Goal: Find specific page/section: Find specific page/section

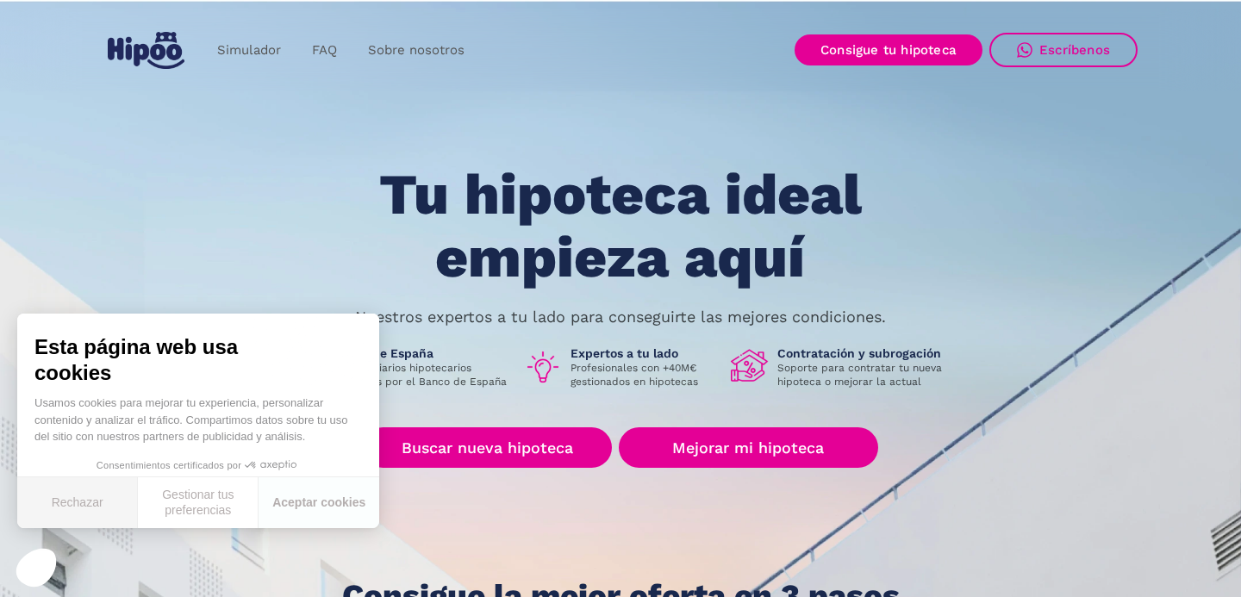
click at [72, 509] on button "Rechazar" at bounding box center [77, 502] width 121 height 51
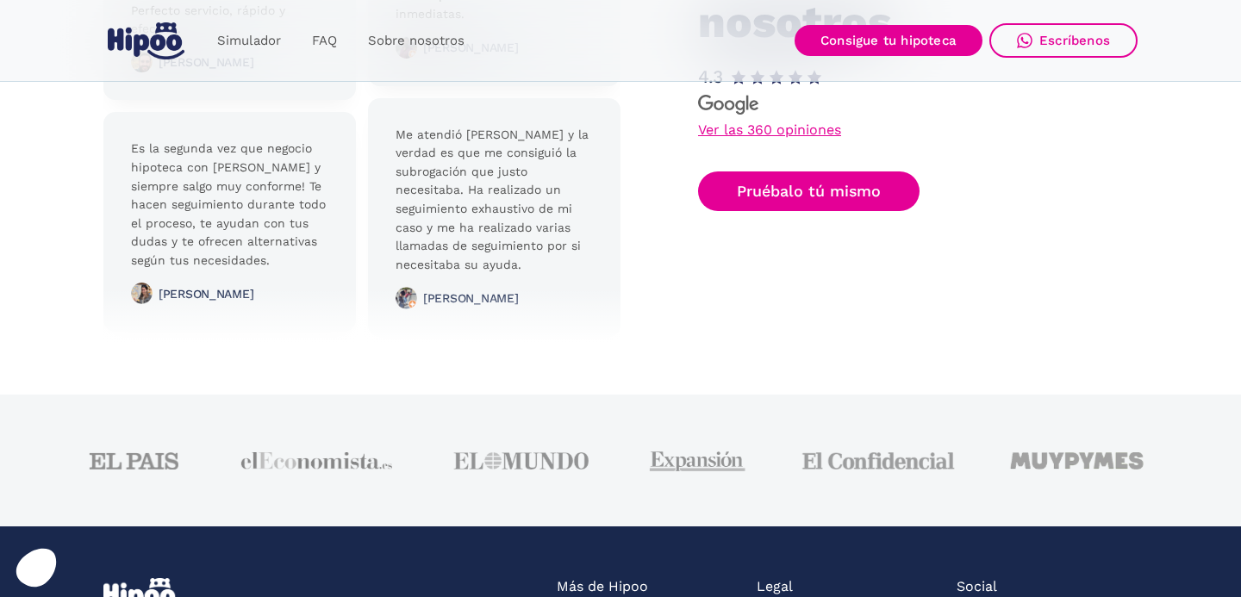
scroll to position [4196, 0]
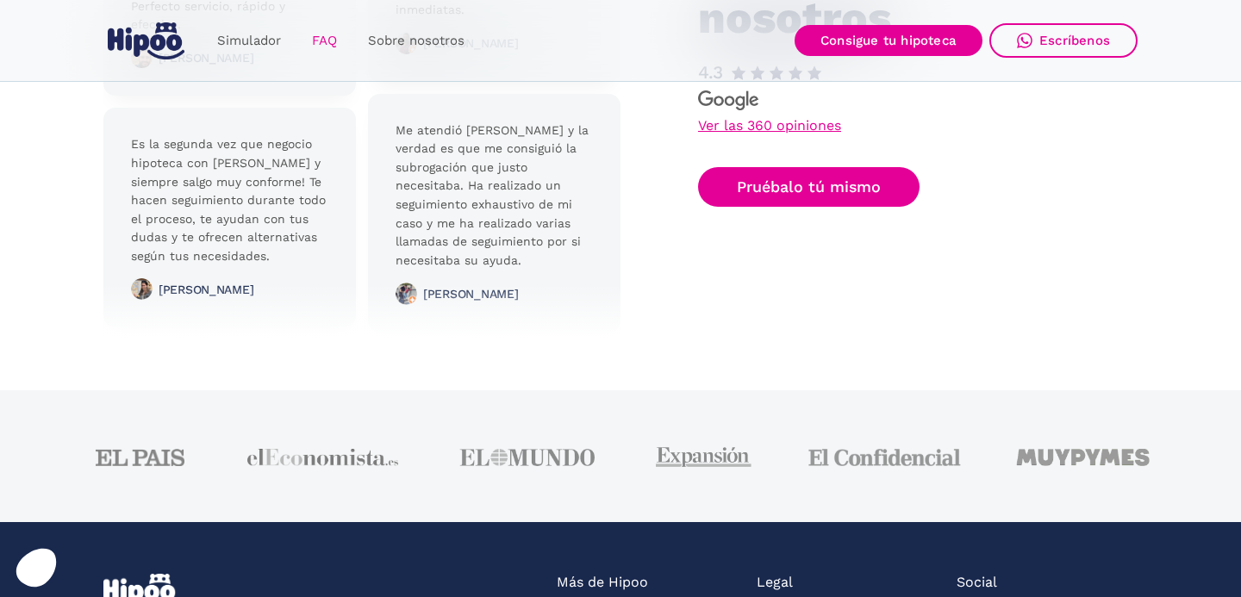
click at [321, 44] on link "FAQ" at bounding box center [324, 41] width 56 height 34
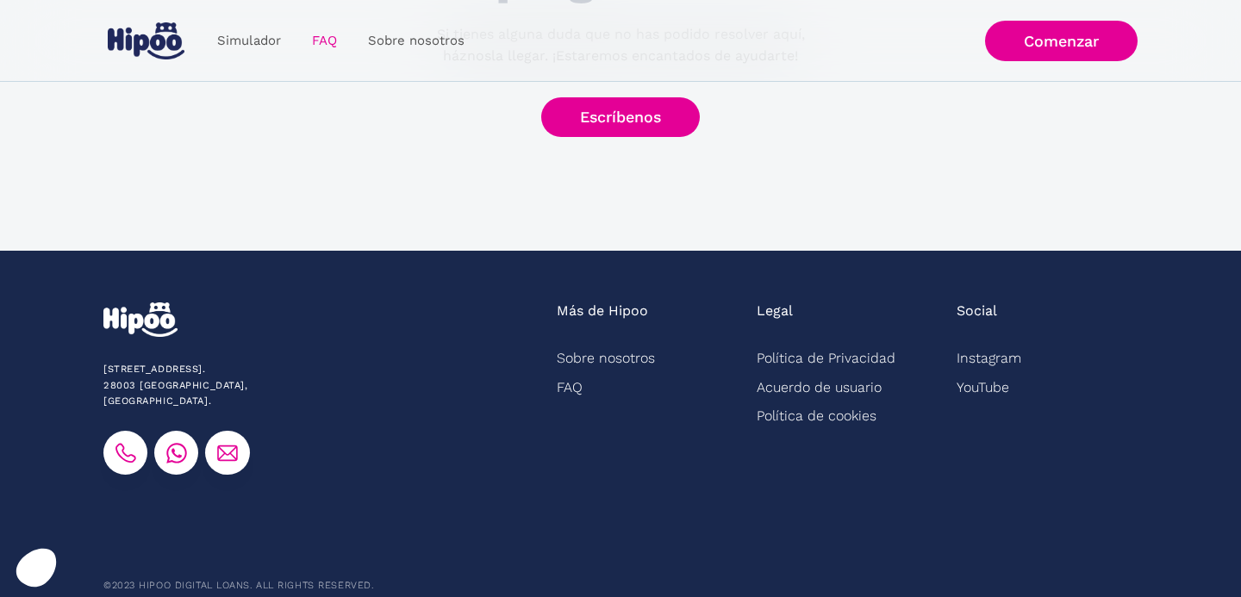
scroll to position [982, 0]
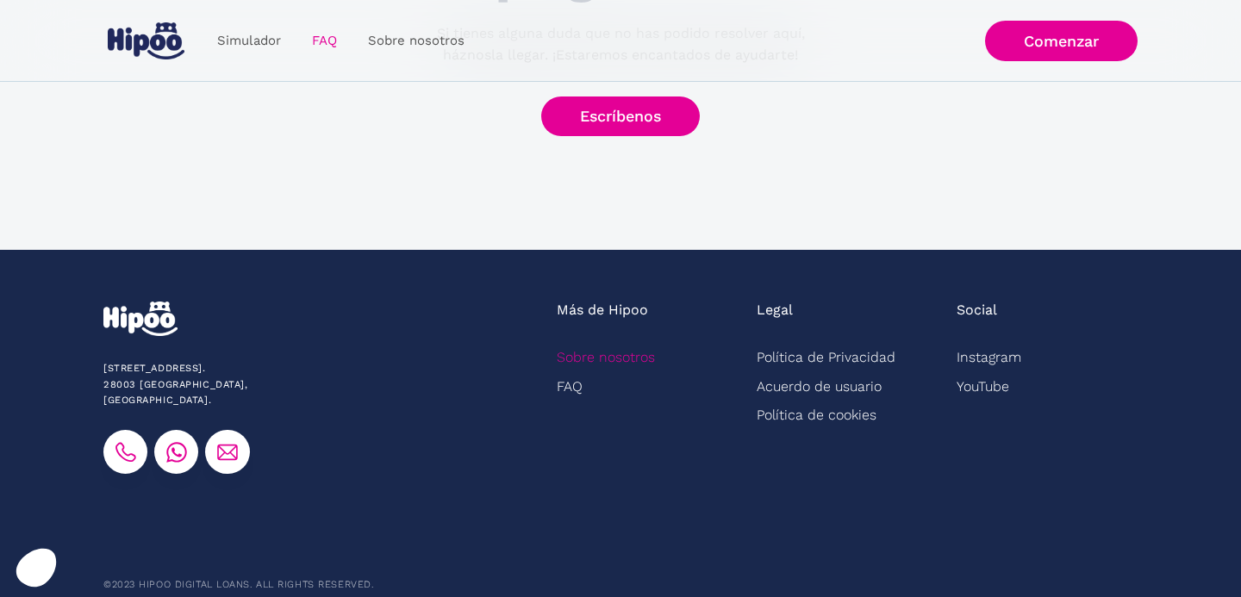
click at [640, 358] on link "Sobre nosotros" at bounding box center [606, 357] width 98 height 28
click at [599, 360] on link "Sobre nosotros" at bounding box center [606, 357] width 98 height 28
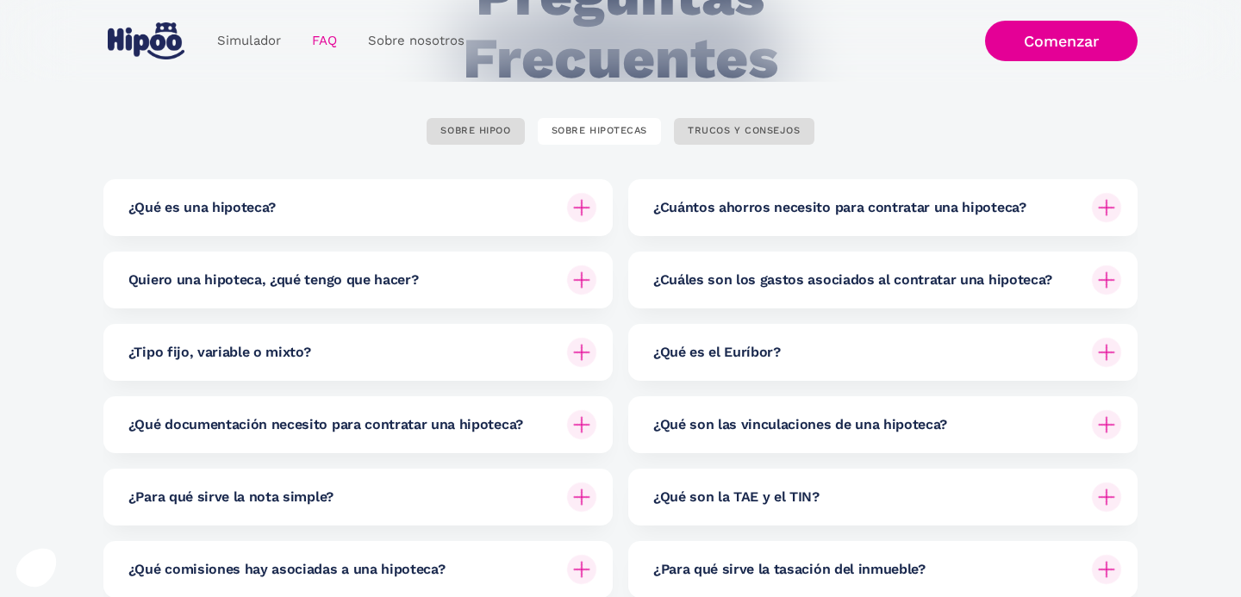
scroll to position [0, 0]
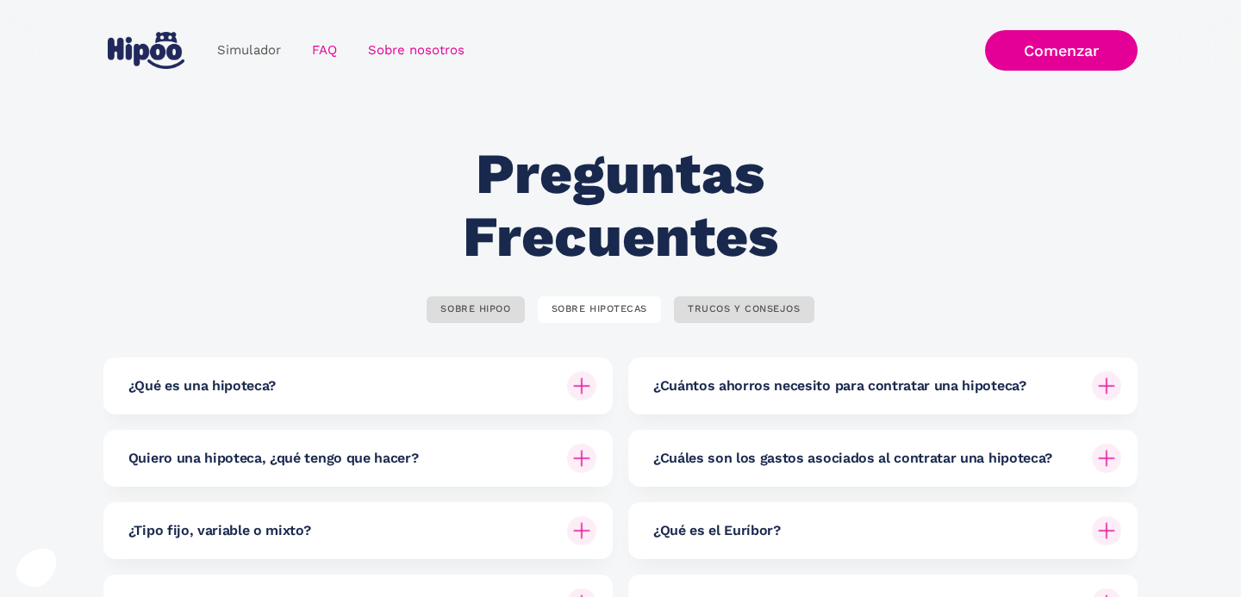
click at [429, 41] on link "Sobre nosotros" at bounding box center [416, 51] width 128 height 34
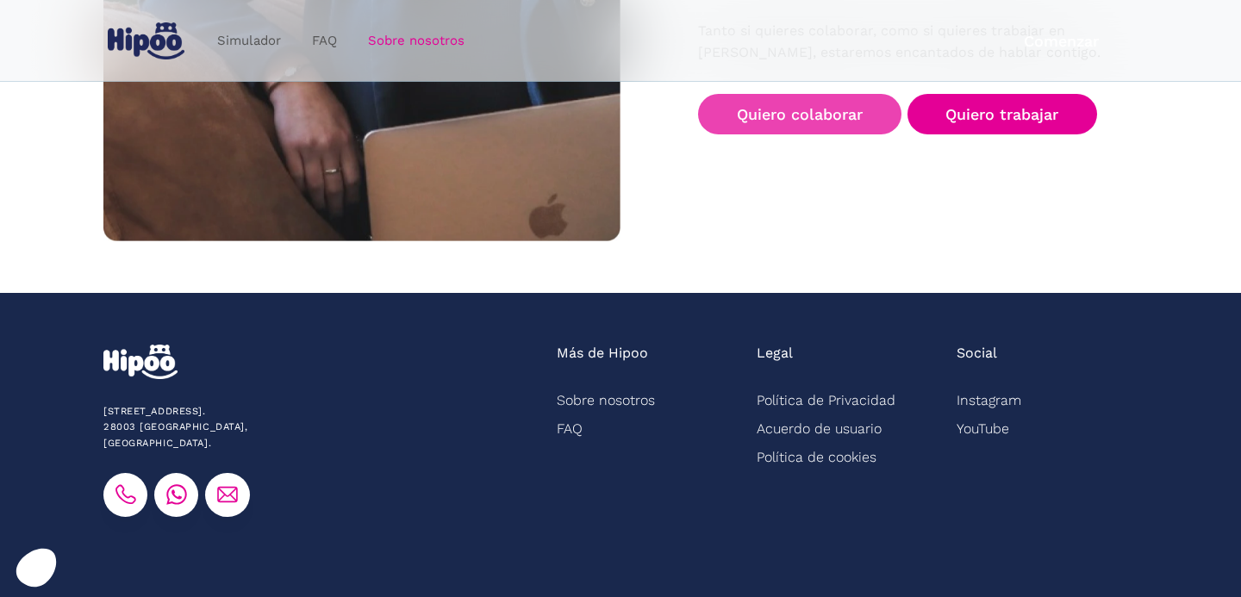
scroll to position [2880, 0]
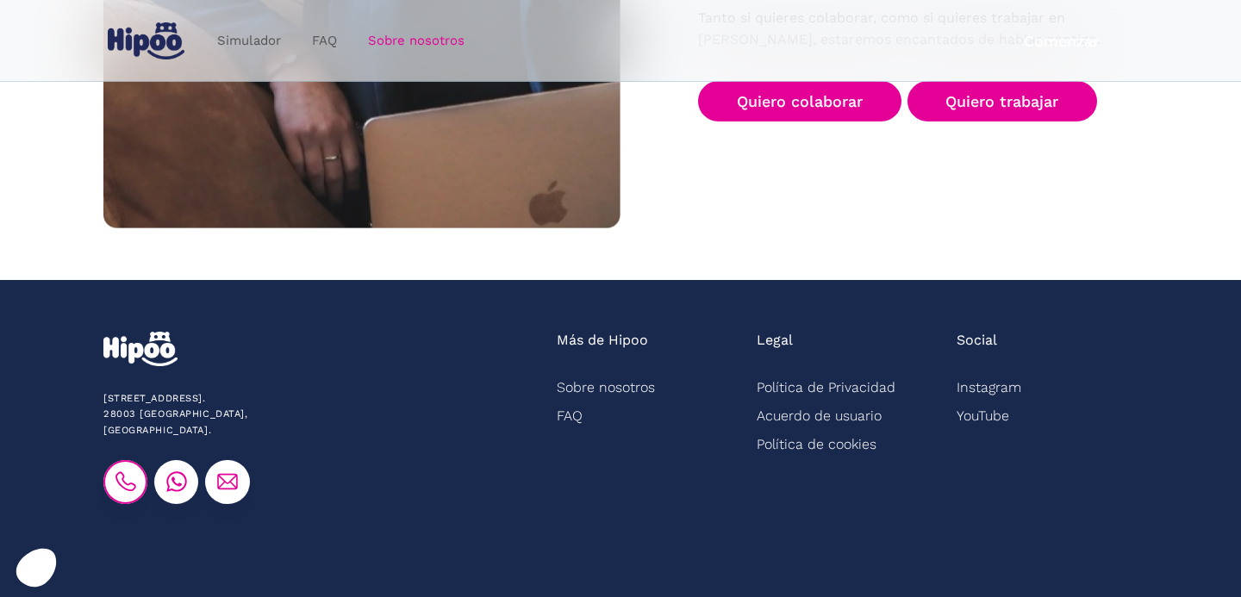
click at [123, 471] on img at bounding box center [125, 481] width 21 height 21
click at [182, 471] on img at bounding box center [176, 481] width 21 height 21
